Goal: Browse casually

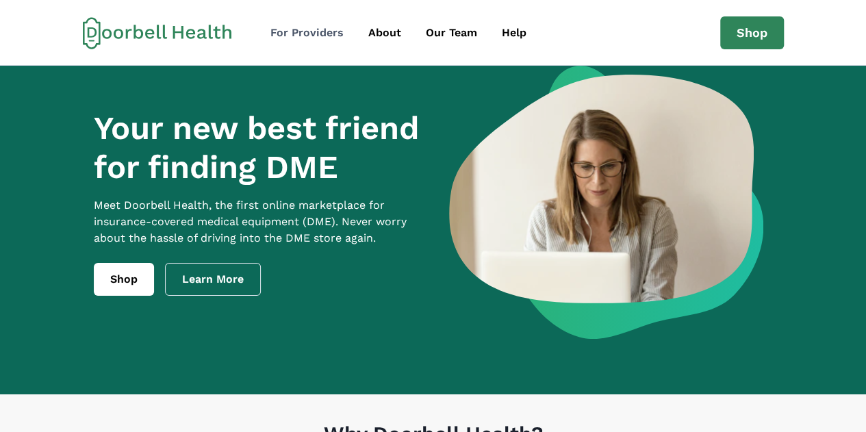
click at [327, 36] on div "For Providers" at bounding box center [307, 33] width 73 height 16
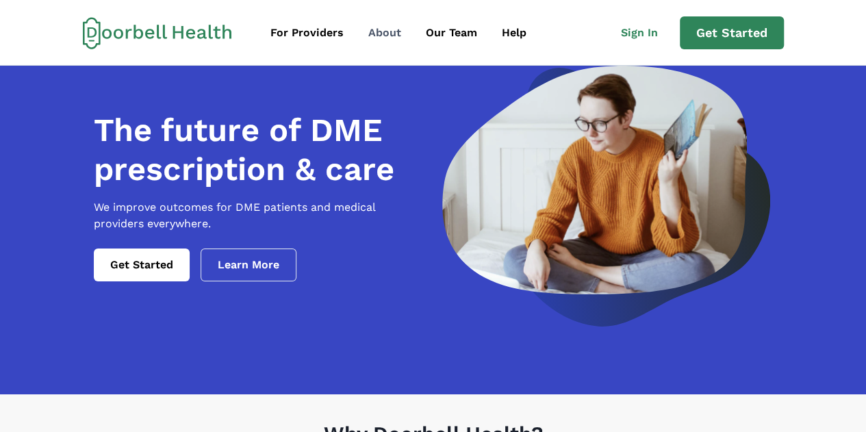
click at [389, 35] on div "About" at bounding box center [384, 33] width 33 height 16
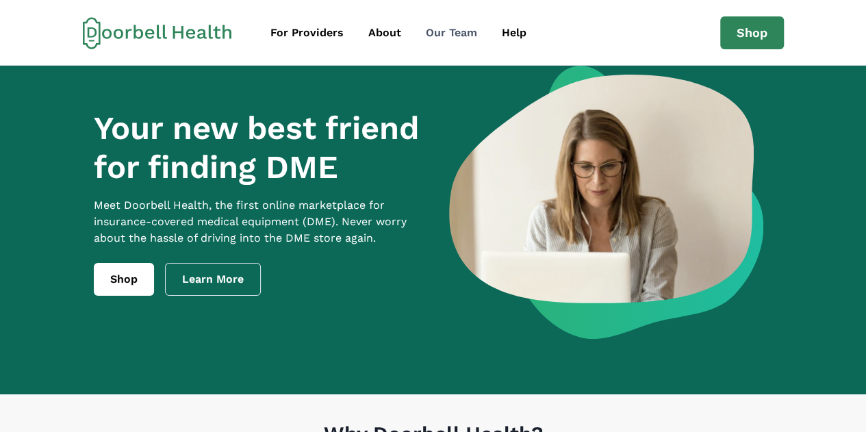
click at [444, 36] on div "Our Team" at bounding box center [451, 33] width 51 height 16
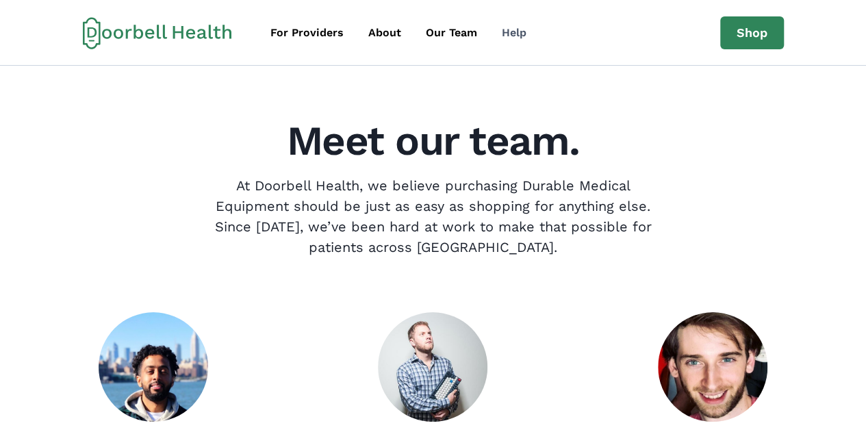
click at [513, 34] on div "Help" at bounding box center [514, 33] width 25 height 16
click at [773, 40] on link "Shop" at bounding box center [753, 32] width 64 height 33
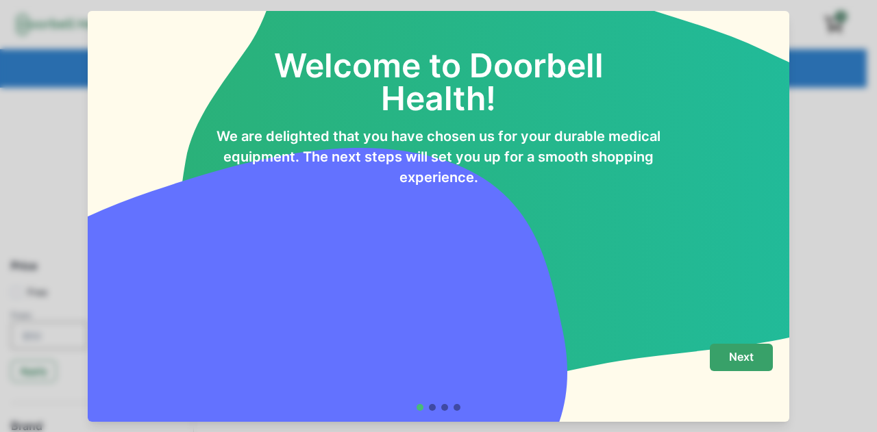
click at [735, 352] on p "Next" at bounding box center [741, 357] width 25 height 13
